Goal: Find specific fact: Find specific fact

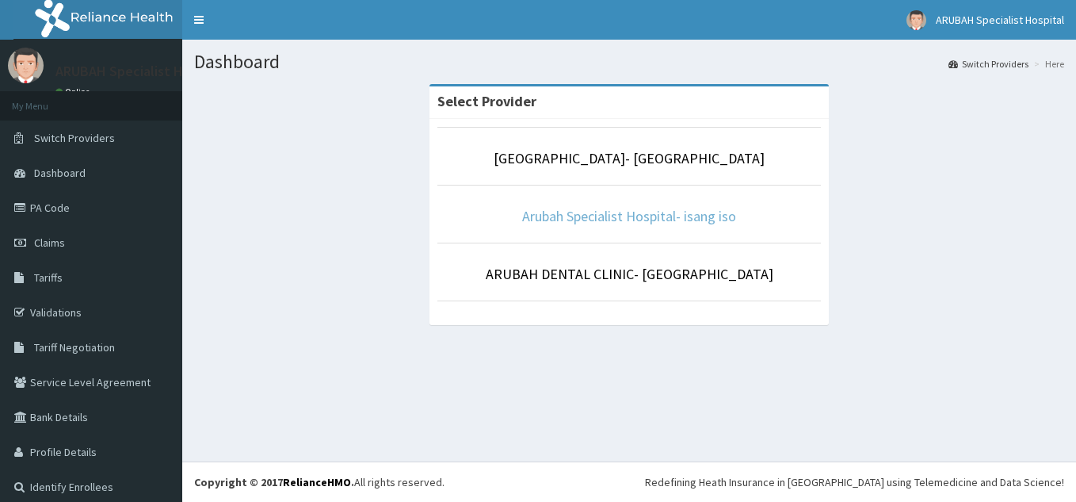
click at [605, 221] on link "Arubah Specialist Hospital- isang iso" at bounding box center [629, 216] width 214 height 18
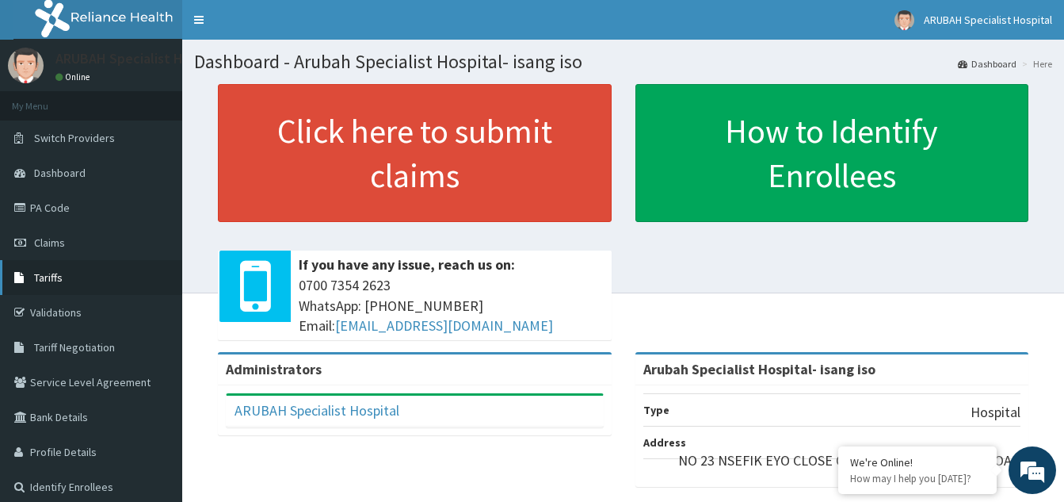
click at [72, 281] on link "Tariffs" at bounding box center [91, 277] width 182 height 35
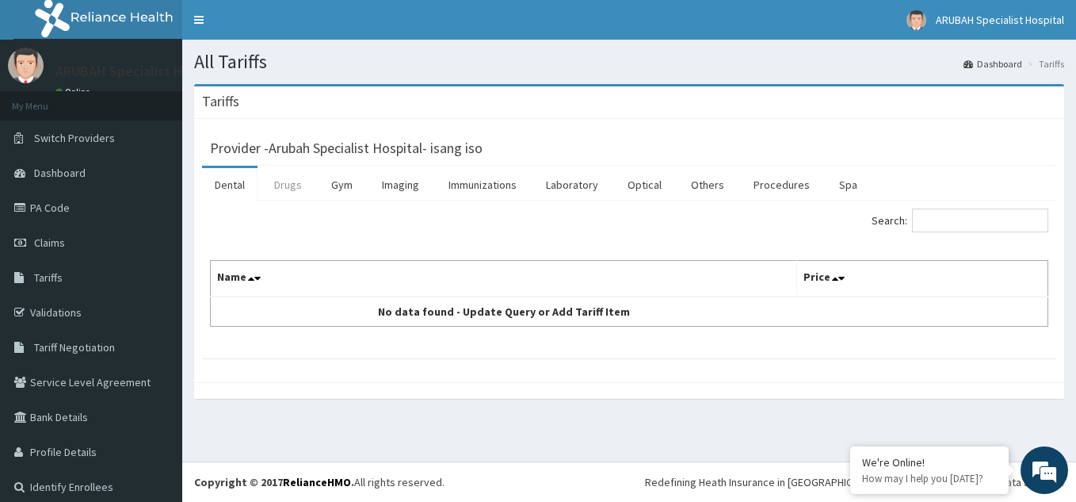
click at [303, 187] on link "Drugs" at bounding box center [288, 184] width 53 height 33
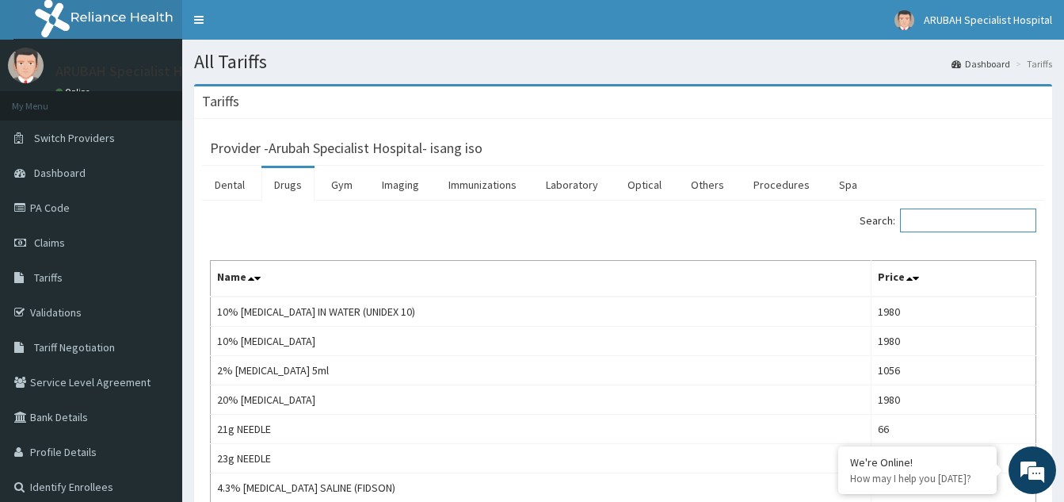
click at [949, 220] on input "Search:" at bounding box center [968, 220] width 136 height 24
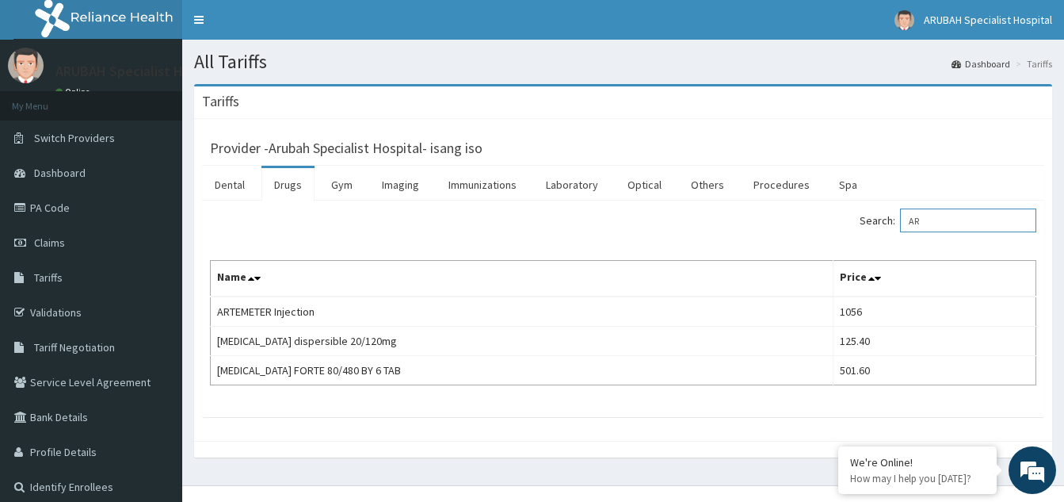
type input "A"
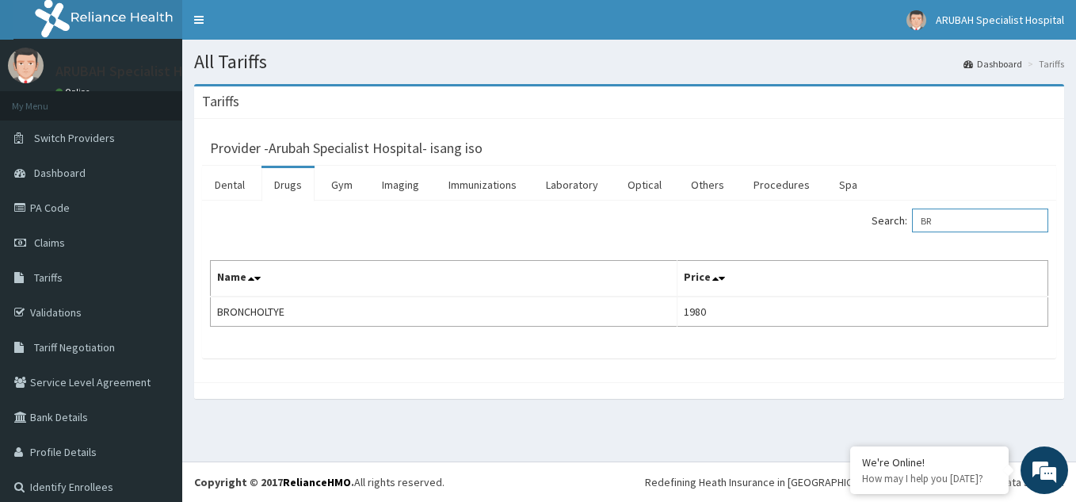
type input "B"
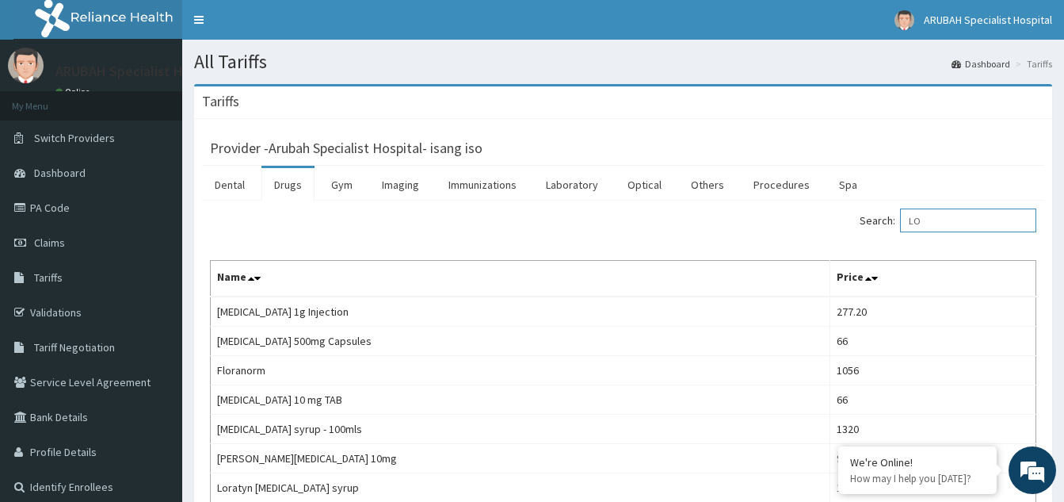
type input "L"
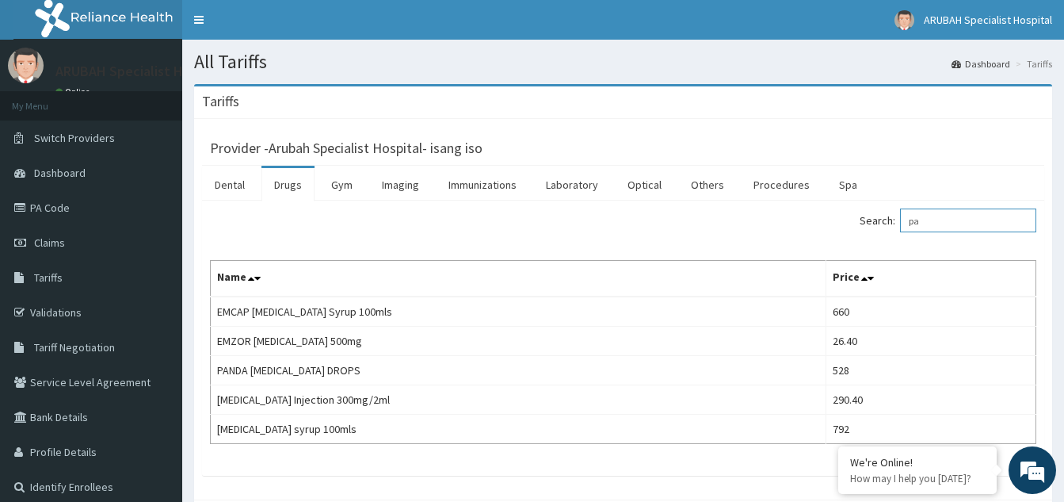
type input "p"
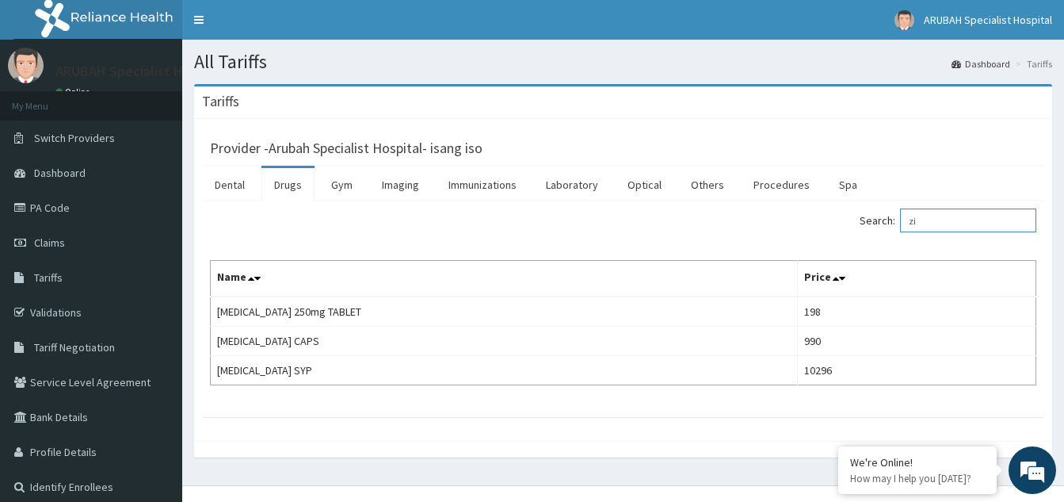
type input "z"
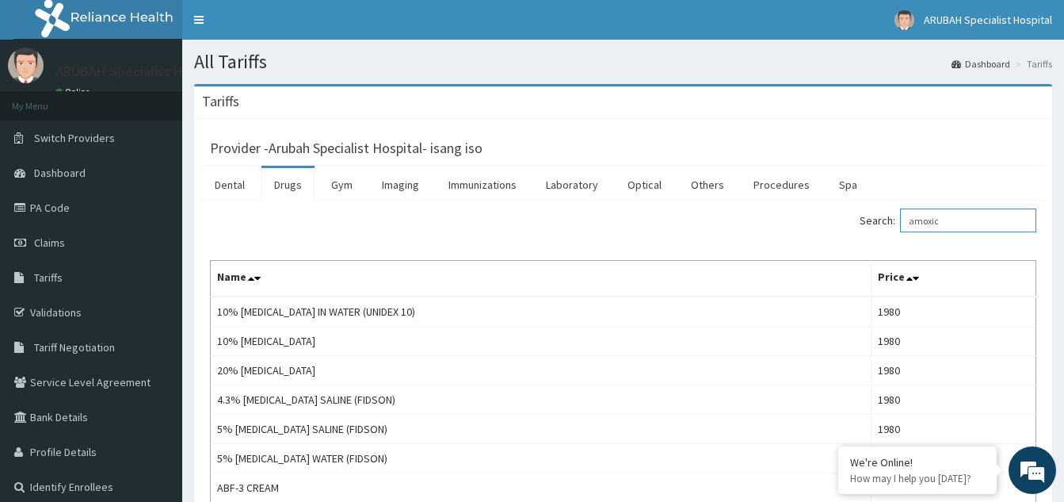
type input "amoxic"
